Goal: Transaction & Acquisition: Purchase product/service

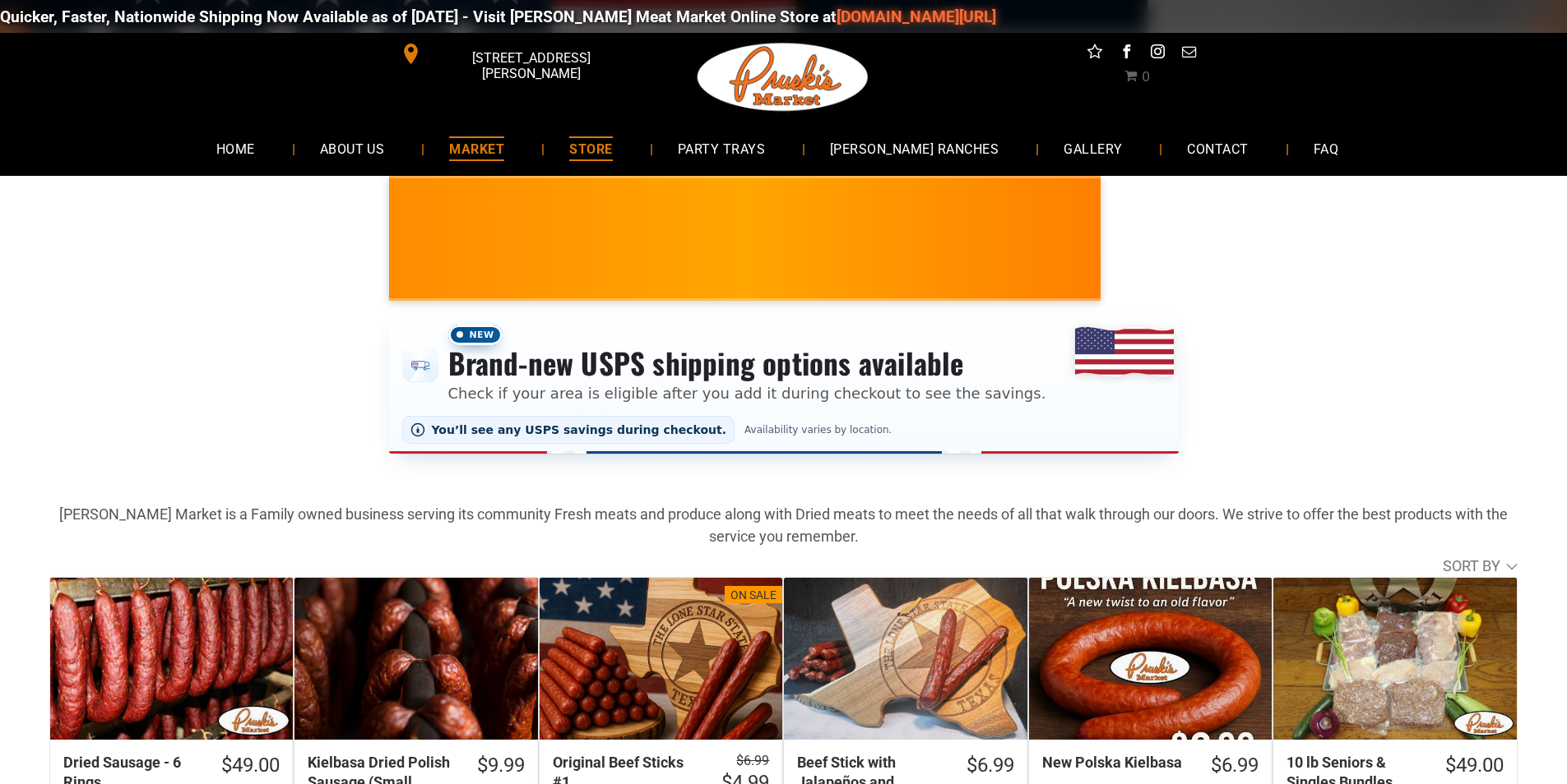
click at [524, 166] on link "MARKET" at bounding box center [476, 148] width 104 height 43
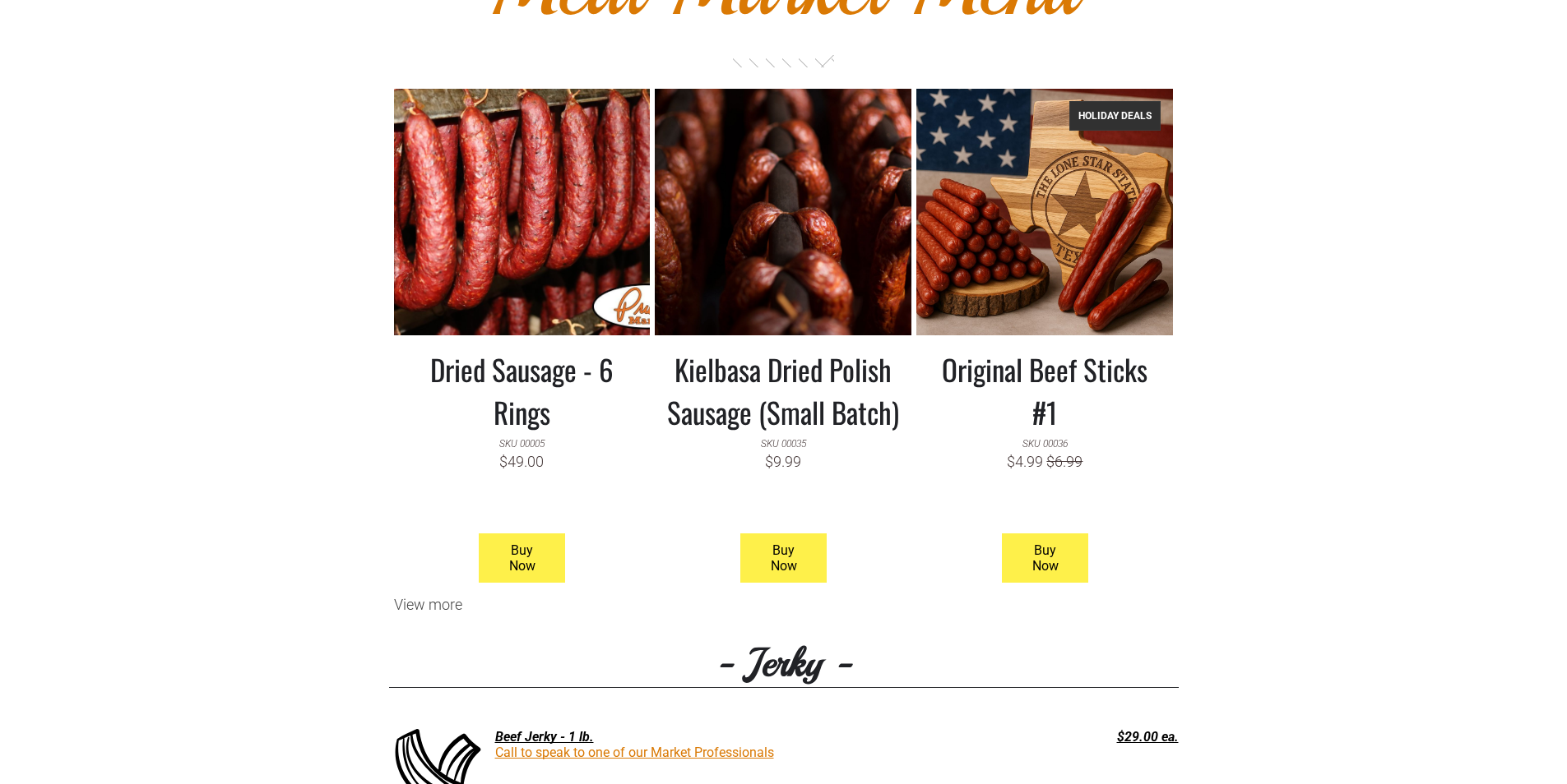
scroll to position [1397, 0]
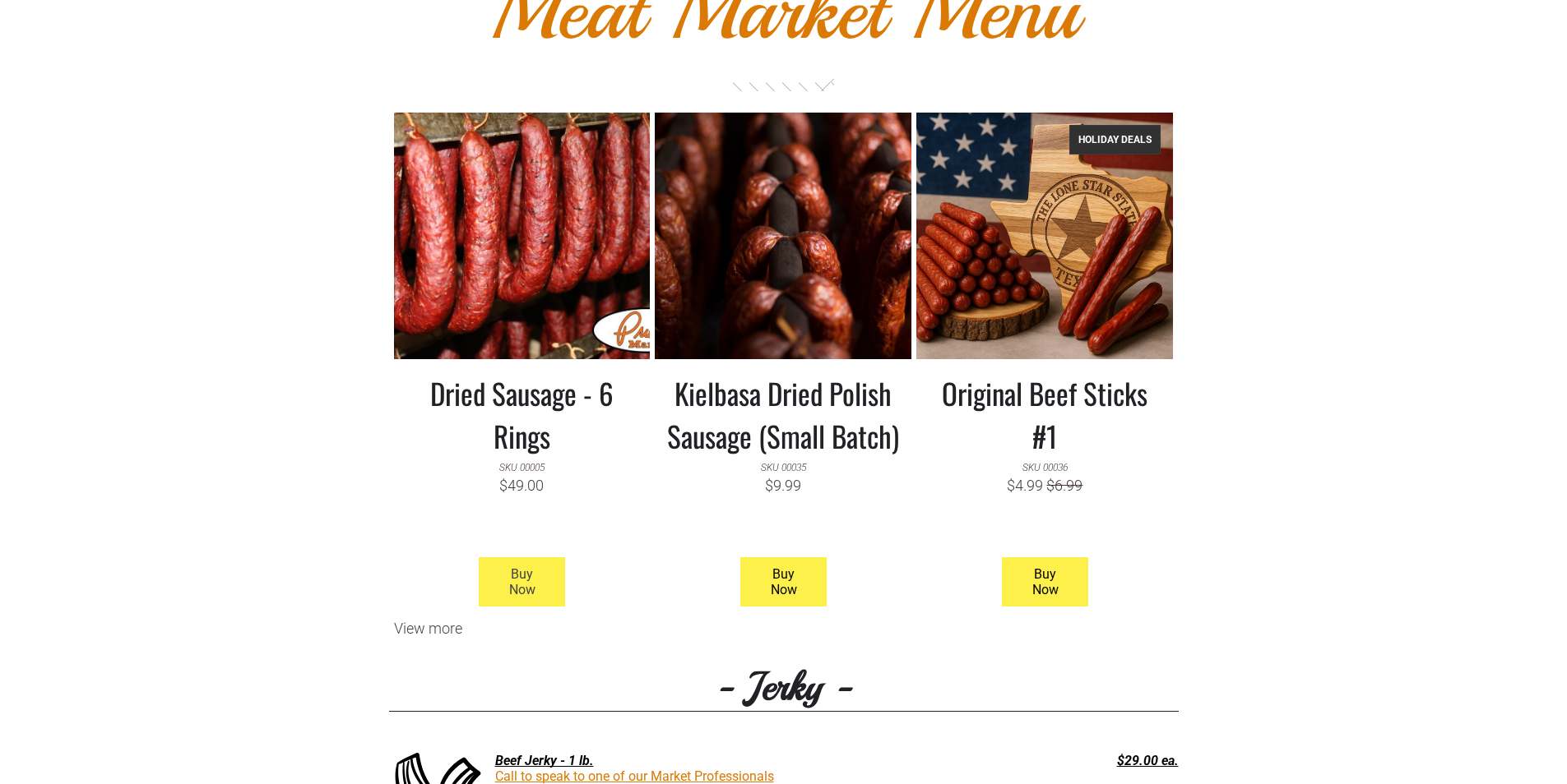
click at [541, 596] on span "Buy Now" at bounding box center [522, 582] width 82 height 47
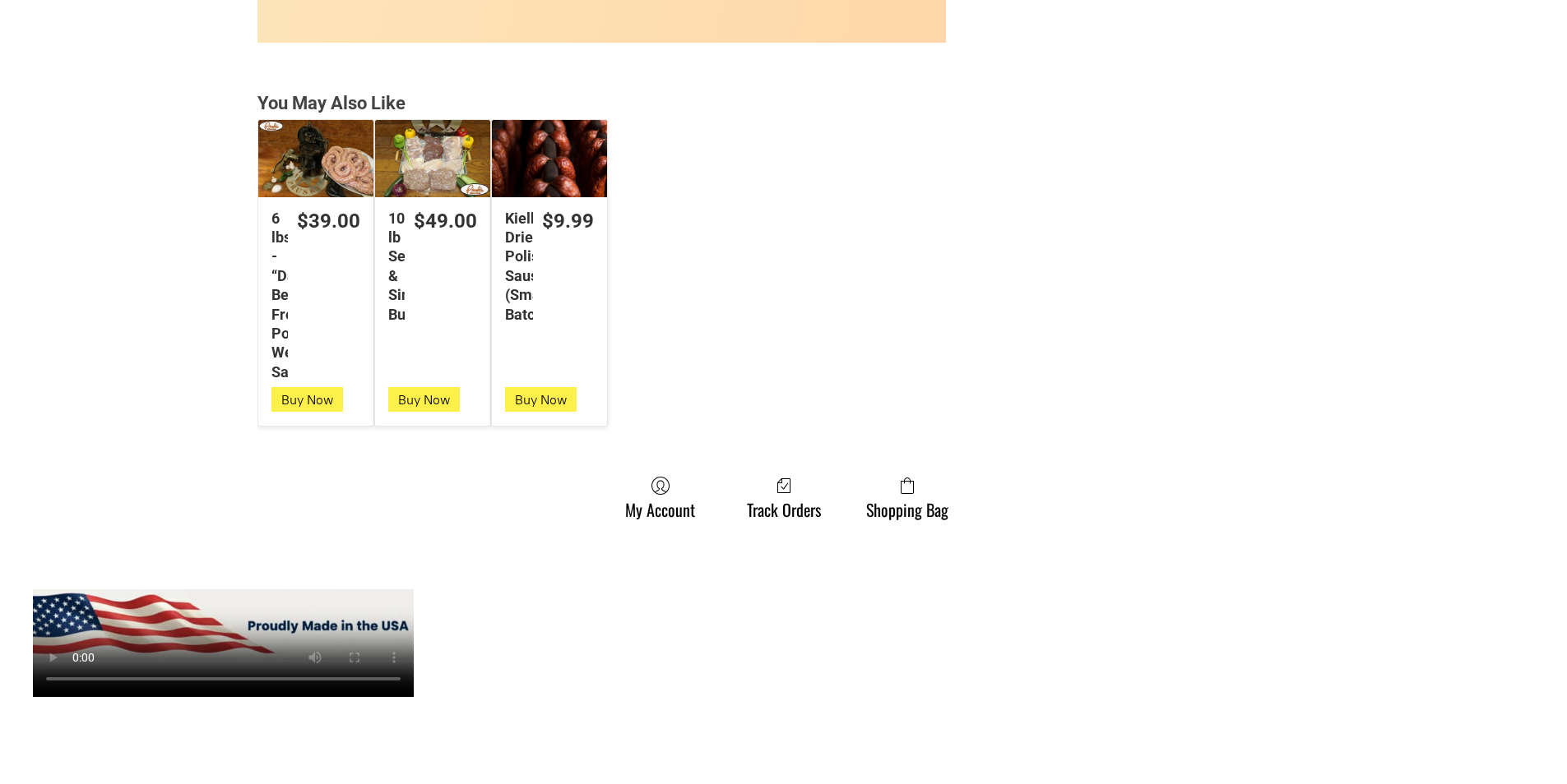
scroll to position [4603, 0]
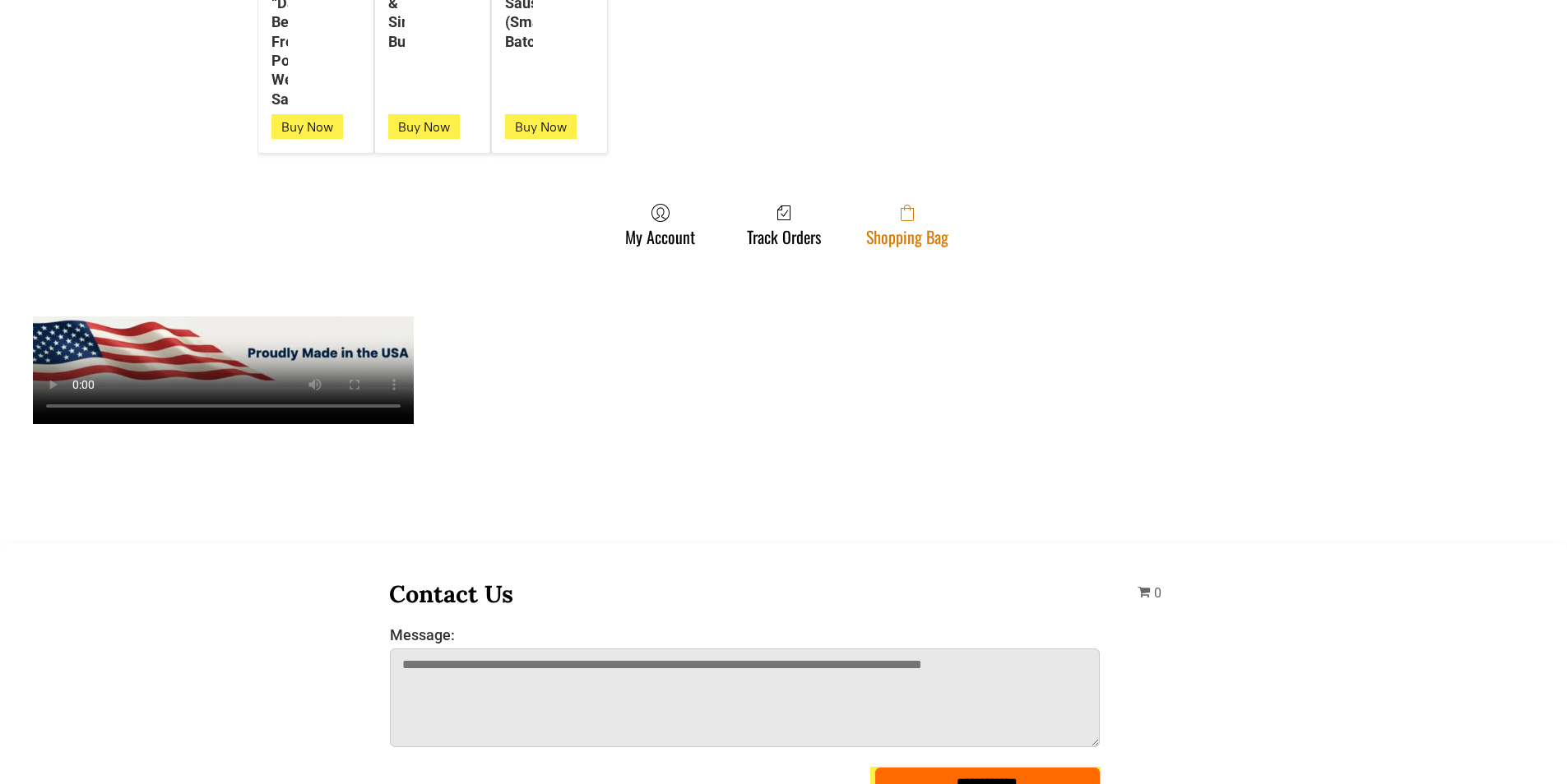
click at [882, 227] on link "Shopping Bag" at bounding box center [907, 224] width 99 height 43
